Goal: Check status: Check status

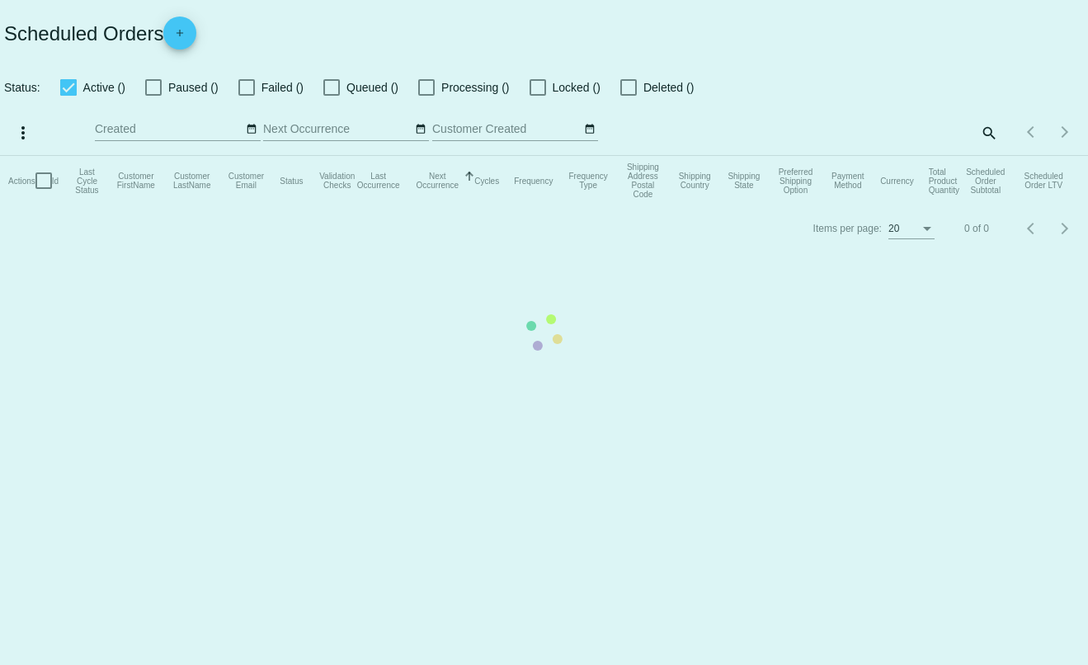
checkbox input "true"
type input "[PERSON_NAME][EMAIL_ADDRESS][DOMAIN_NAME]"
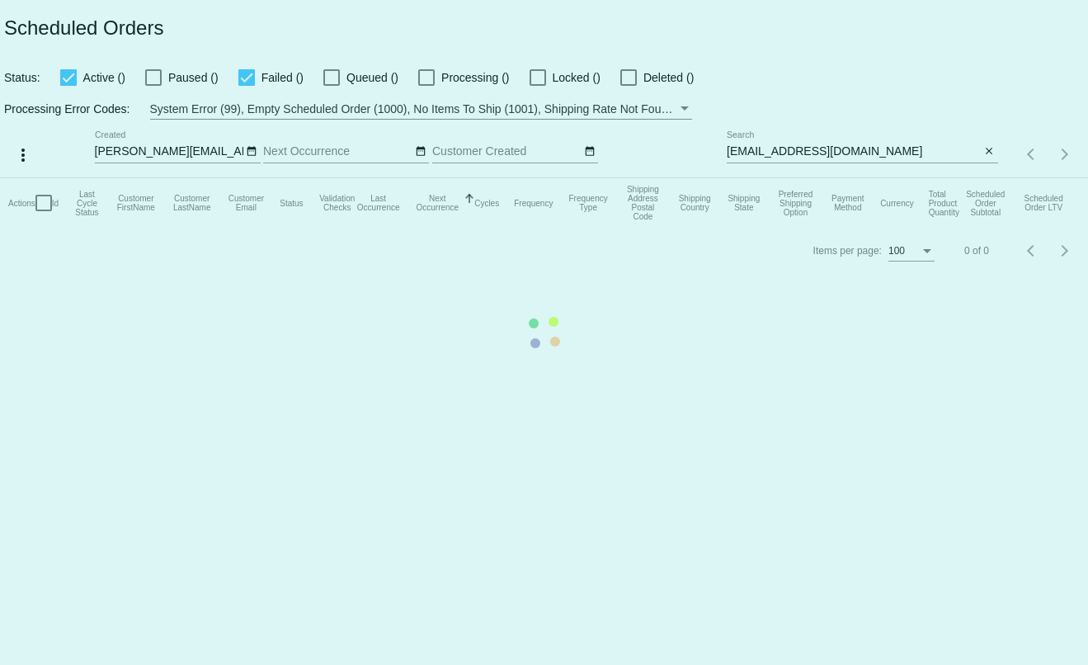
click at [996, 178] on mat-table "Actions Id Last Cycle Status Customer FirstName Customer LastName Customer Emai…" at bounding box center [544, 202] width 1088 height 49
click at [989, 178] on mat-table "Actions Id Last Cycle Status Customer FirstName Customer LastName Customer Emai…" at bounding box center [544, 202] width 1088 height 49
click at [989, 148] on app-dashboard-scheduled-orders "Scheduled Orders Status: Active () Paused () Failed () Queued () Processing () …" at bounding box center [544, 137] width 1088 height 274
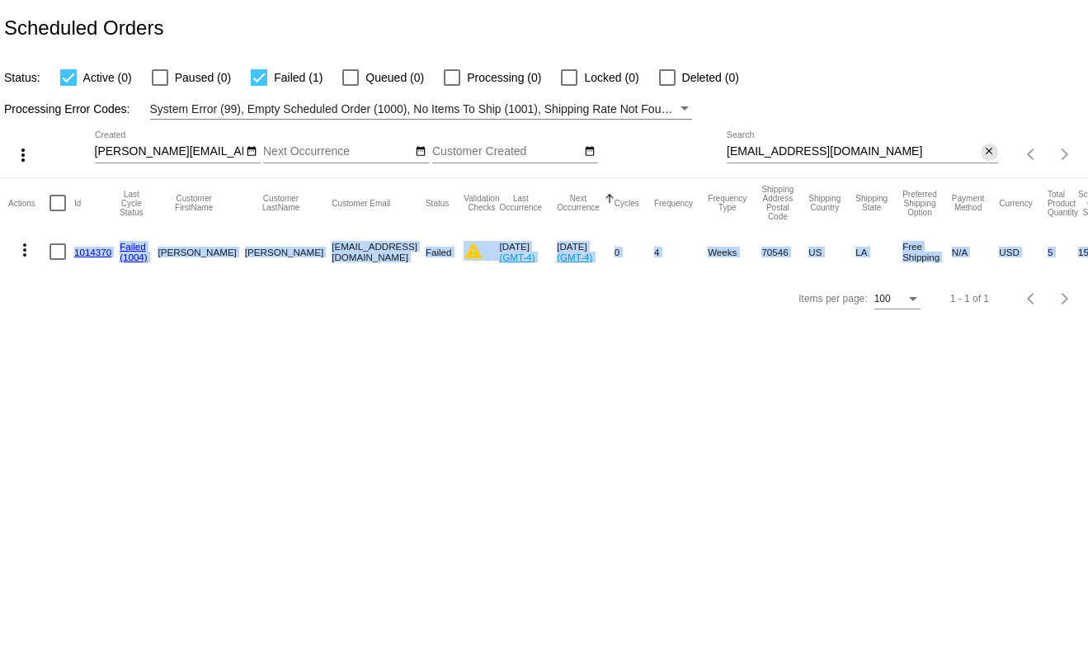
click at [989, 148] on mat-icon "close" at bounding box center [989, 151] width 12 height 13
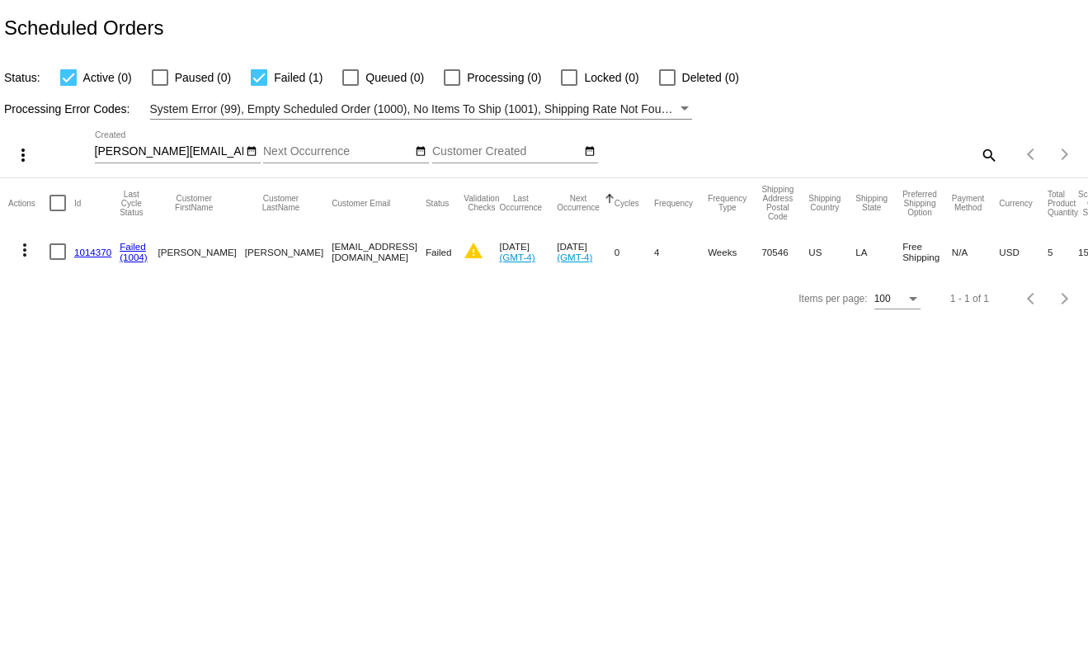
click at [974, 148] on div "search" at bounding box center [862, 155] width 271 height 26
click at [983, 178] on mat-table "Actions Id Last Cycle Status Customer FirstName Customer LastName Customer Emai…" at bounding box center [544, 226] width 1088 height 97
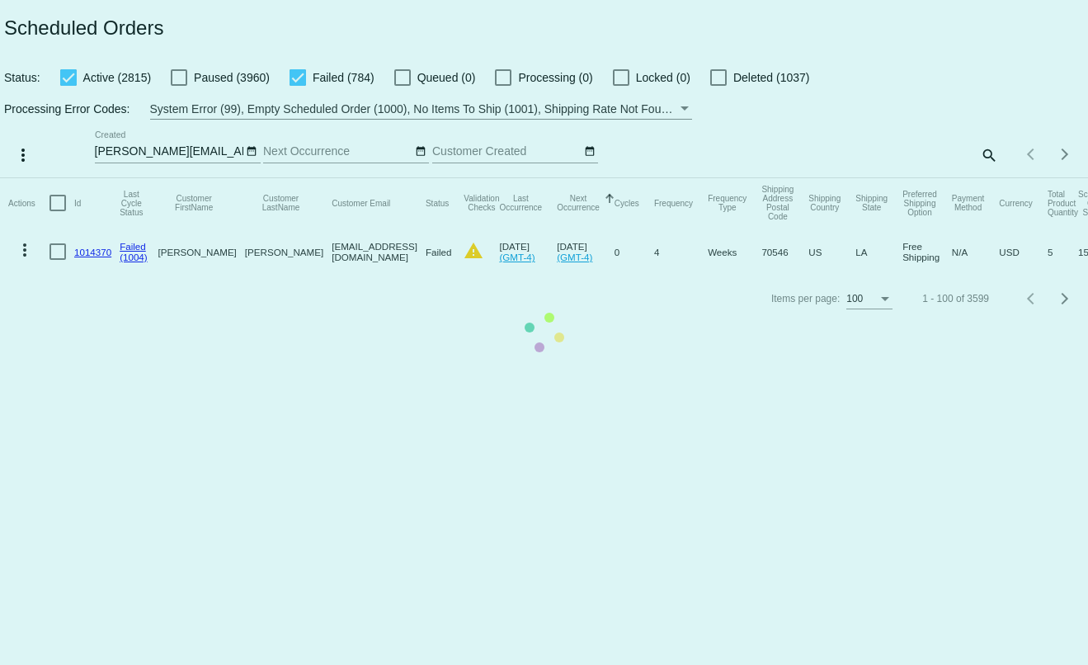
click at [969, 178] on mat-table "Actions Id Last Cycle Status Customer FirstName Customer LastName Customer Emai…" at bounding box center [544, 226] width 1088 height 97
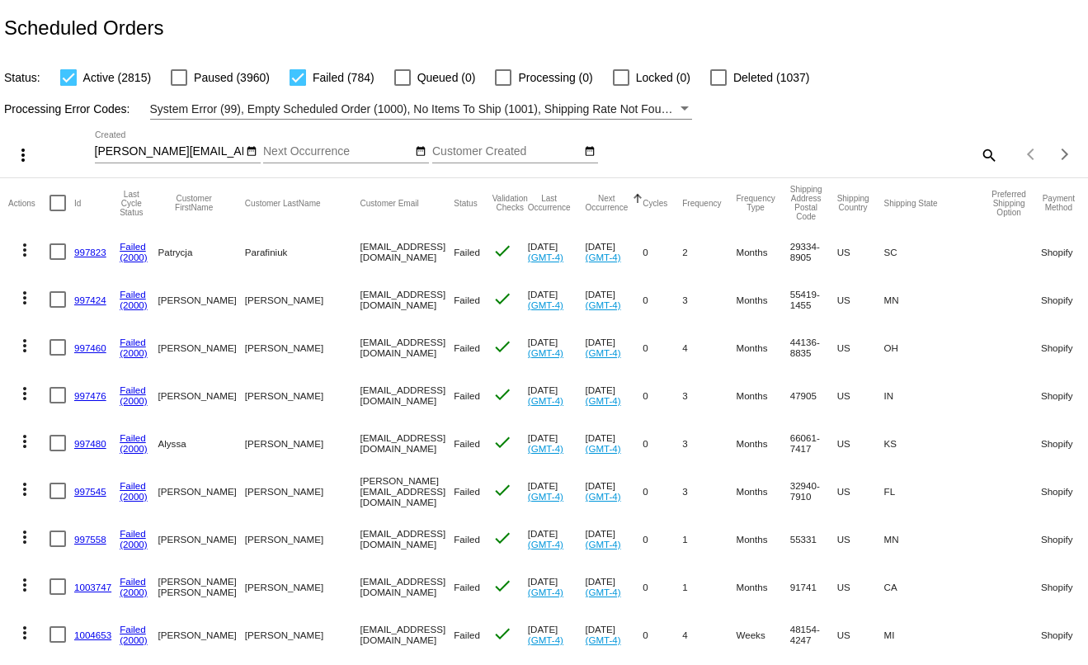
click at [965, 155] on div "search" at bounding box center [862, 155] width 271 height 26
click at [978, 153] on mat-icon "search" at bounding box center [988, 155] width 20 height 26
click at [959, 153] on input "Search" at bounding box center [862, 151] width 271 height 13
paste input "[EMAIL_ADDRESS][DOMAIN_NAME]"
type input "[EMAIL_ADDRESS][DOMAIN_NAME]"
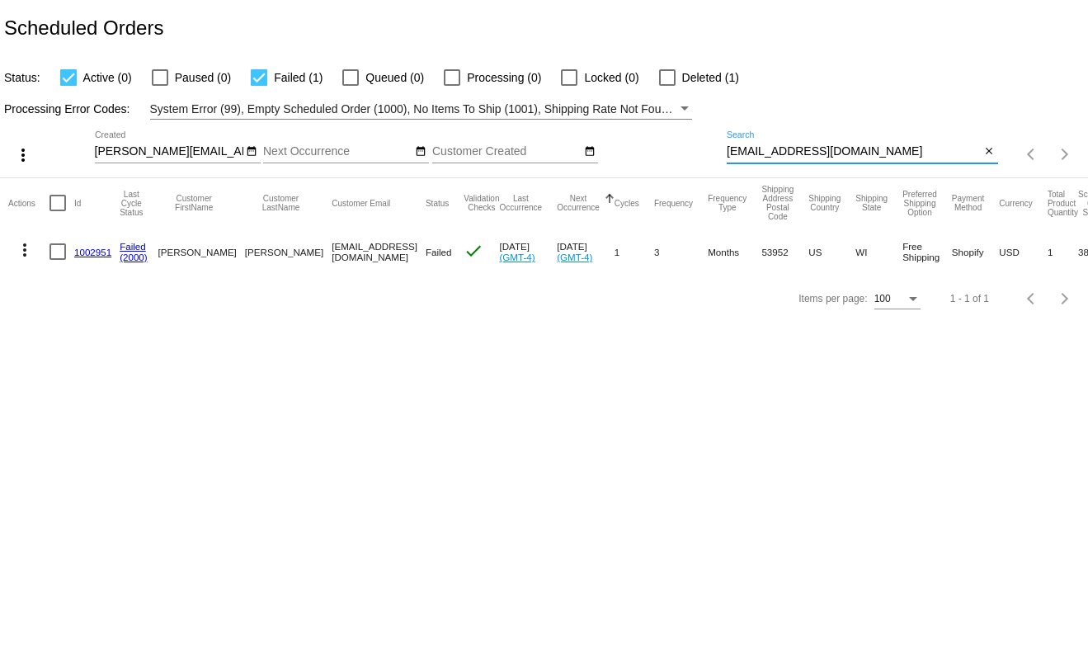
click at [92, 253] on link "1002951" at bounding box center [92, 252] width 37 height 11
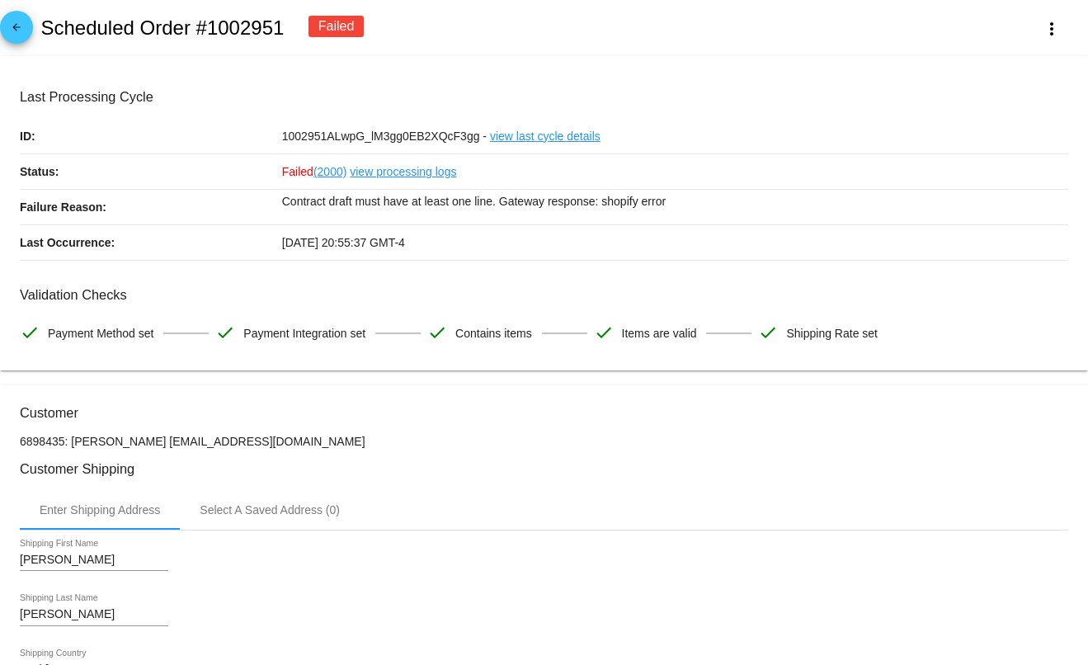
click at [13, 30] on mat-icon "arrow_back" at bounding box center [17, 31] width 20 height 20
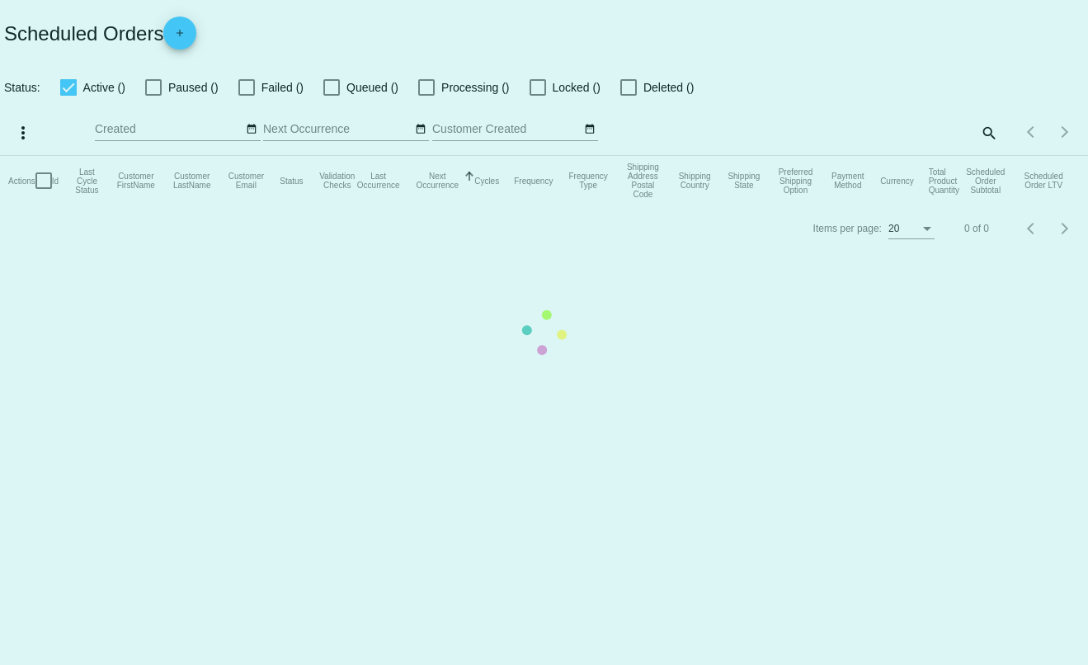
checkbox input "true"
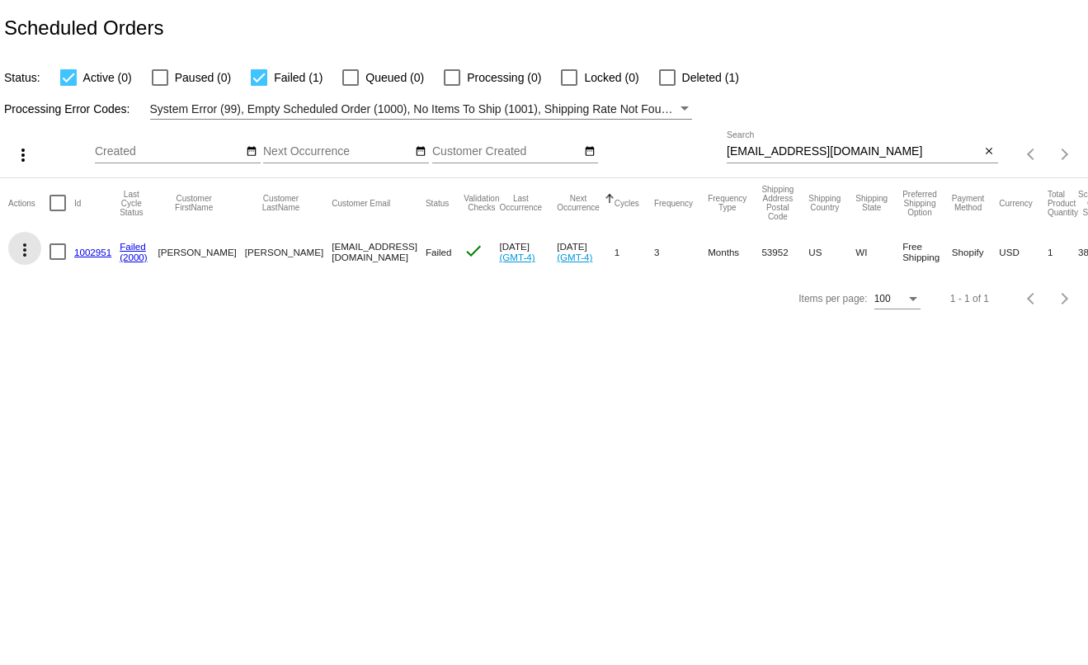
click at [21, 253] on mat-icon "more_vert" at bounding box center [25, 250] width 20 height 20
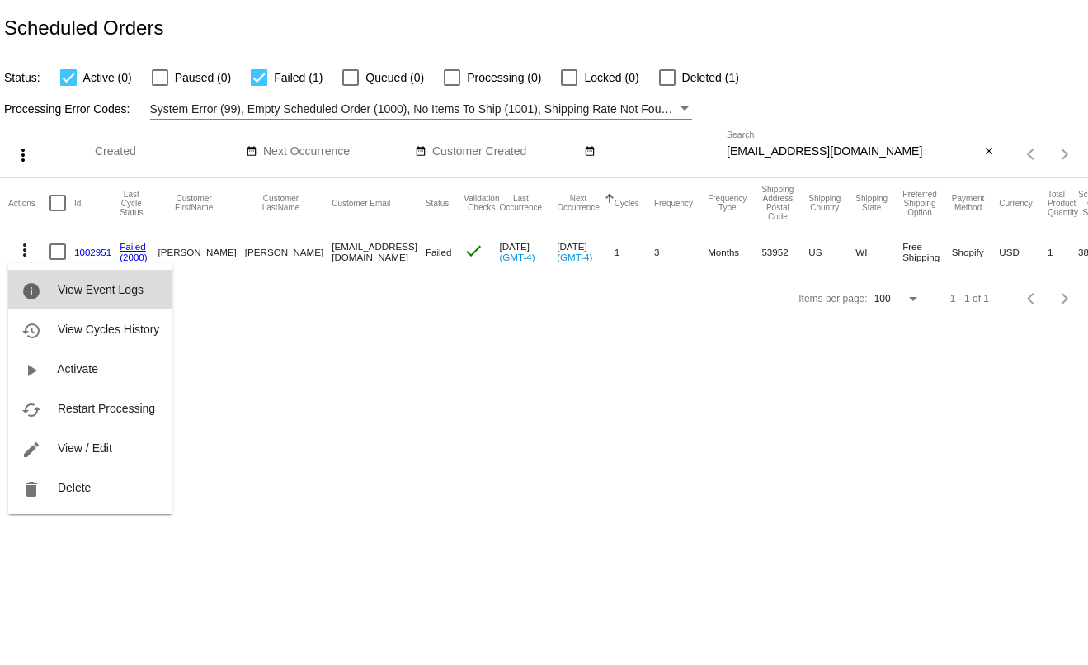
click at [46, 280] on button "info View Event Logs" at bounding box center [90, 290] width 164 height 40
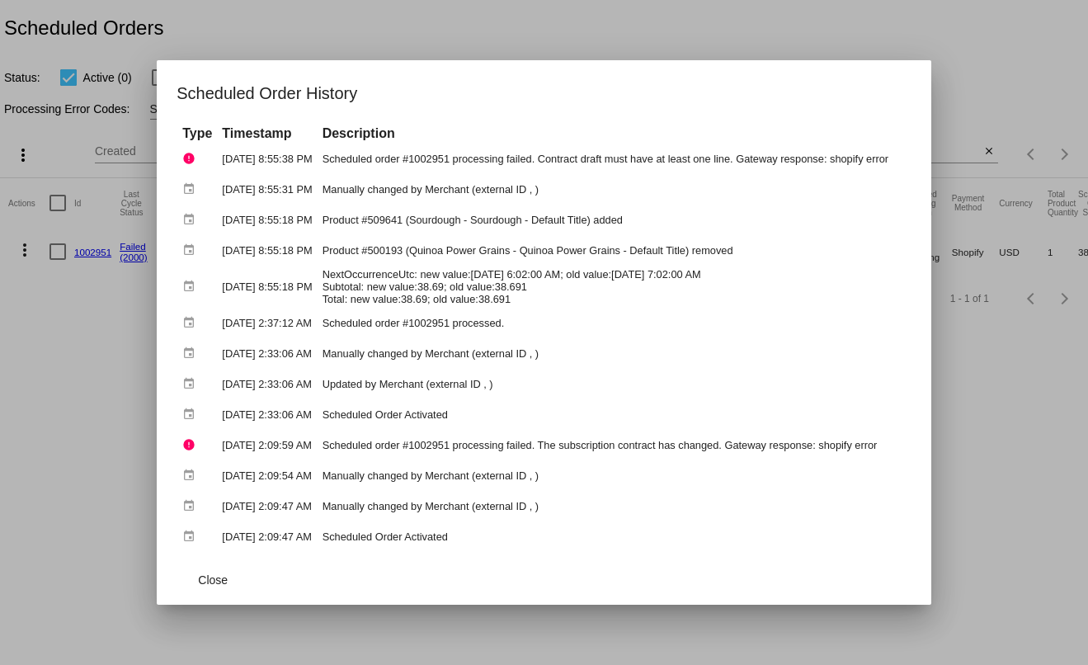
drag, startPoint x: 826, startPoint y: 160, endPoint x: 324, endPoint y: 170, distance: 502.4
click at [324, 170] on td "Scheduled order #1002951 processing failed. Contract draft must have at least o…" at bounding box center [613, 158] width 591 height 29
copy td "Scheduled order #1002951 processing failed. Contract draft must have at least o…"
click at [826, 154] on td "Scheduled order #1002951 processing failed. Contract draft must have at least o…" at bounding box center [613, 158] width 591 height 29
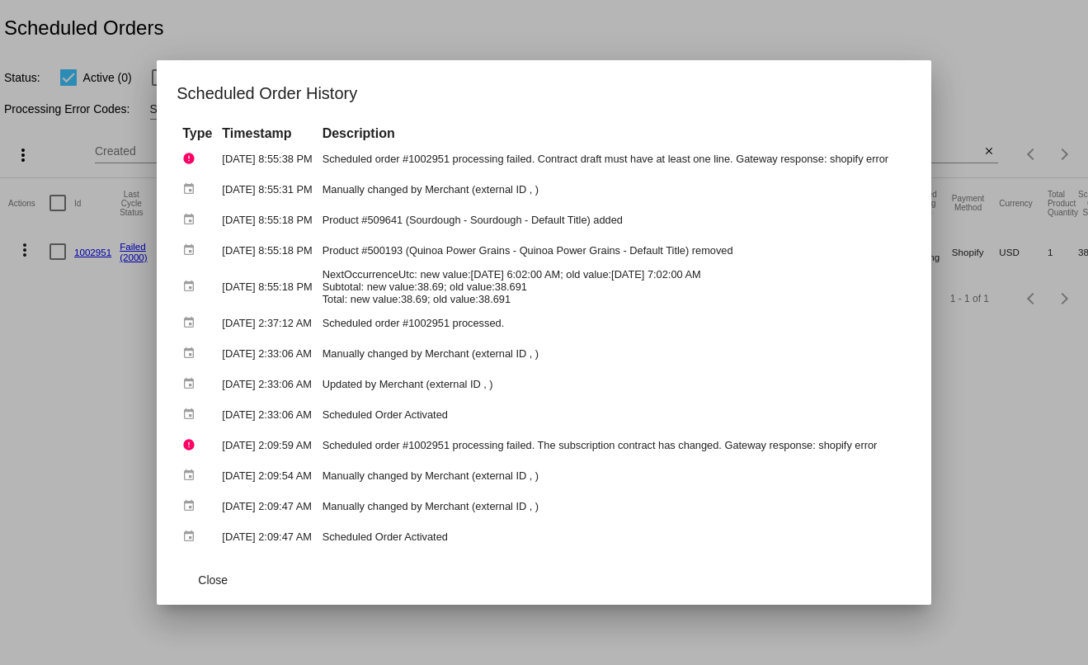
click at [826, 154] on td "Scheduled order #1002951 processing failed. Contract draft must have at least o…" at bounding box center [613, 158] width 591 height 29
copy tbody "Scheduled order #1002951 processing failed. Contract draft must have at least o…"
click at [355, 30] on div at bounding box center [544, 332] width 1088 height 665
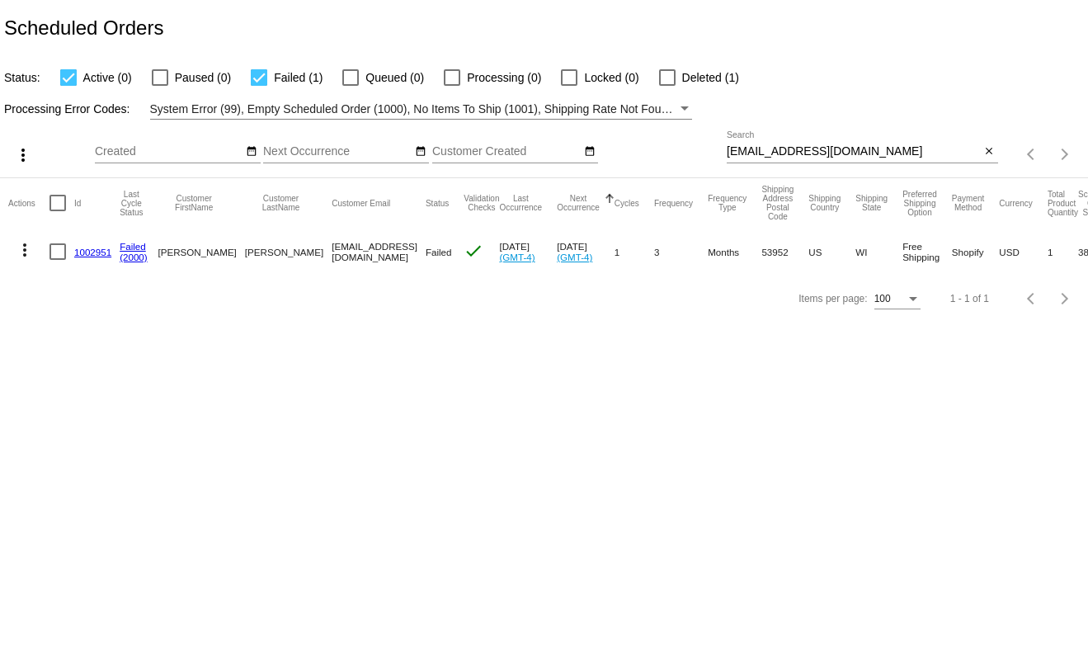
click at [839, 144] on div "[EMAIL_ADDRESS][DOMAIN_NAME] Search" at bounding box center [854, 147] width 254 height 32
click at [843, 153] on input "[EMAIL_ADDRESS][DOMAIN_NAME]" at bounding box center [854, 151] width 254 height 13
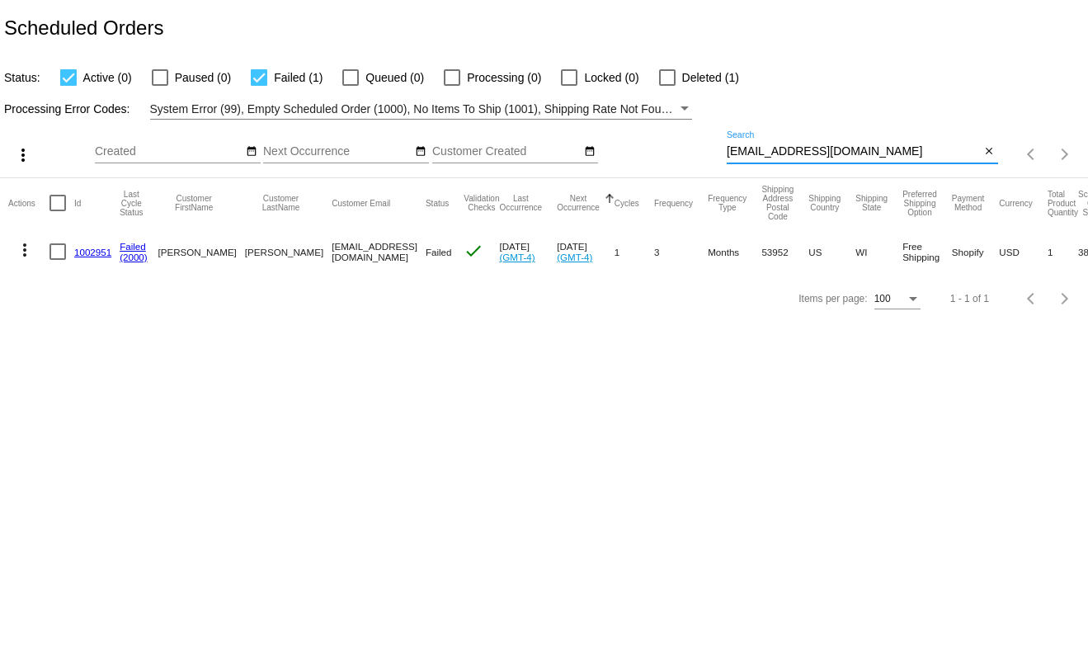
click at [843, 153] on input "[EMAIL_ADDRESS][DOMAIN_NAME]" at bounding box center [854, 151] width 254 height 13
click at [86, 249] on link "1002951" at bounding box center [92, 252] width 37 height 11
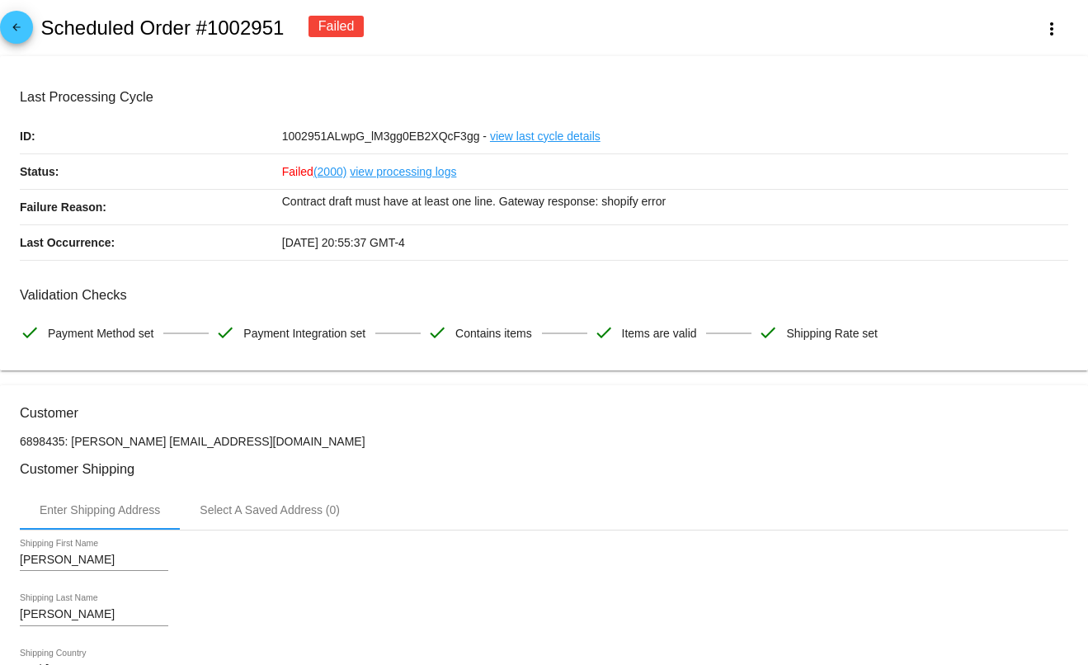
click at [328, 172] on link "(2000)" at bounding box center [329, 171] width 33 height 35
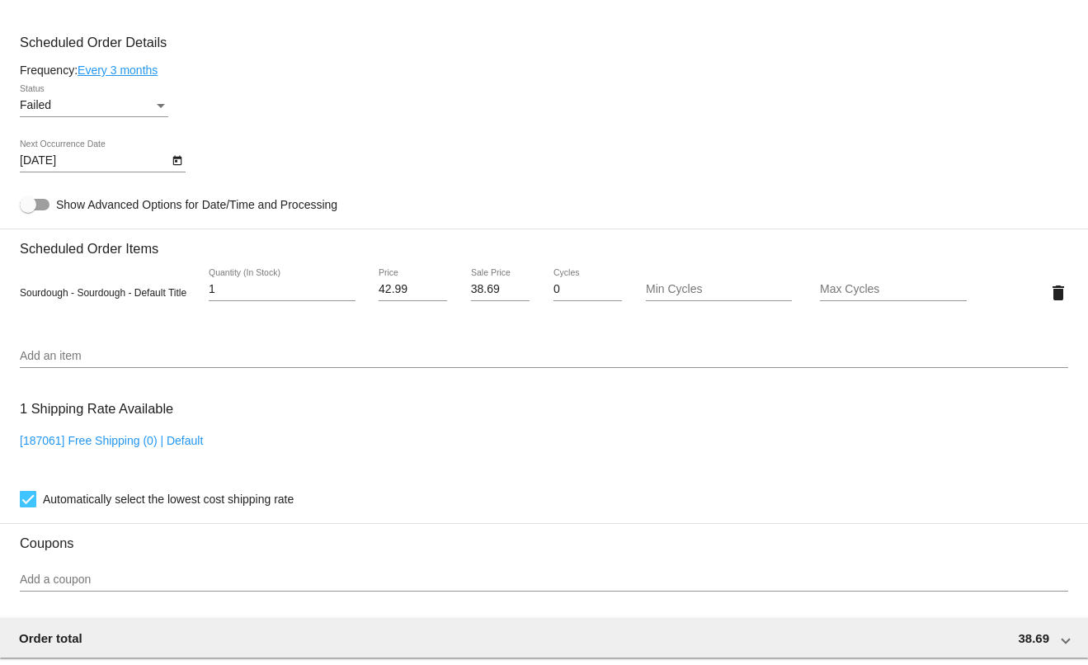
scroll to position [710, 0]
